Goal: Task Accomplishment & Management: Complete application form

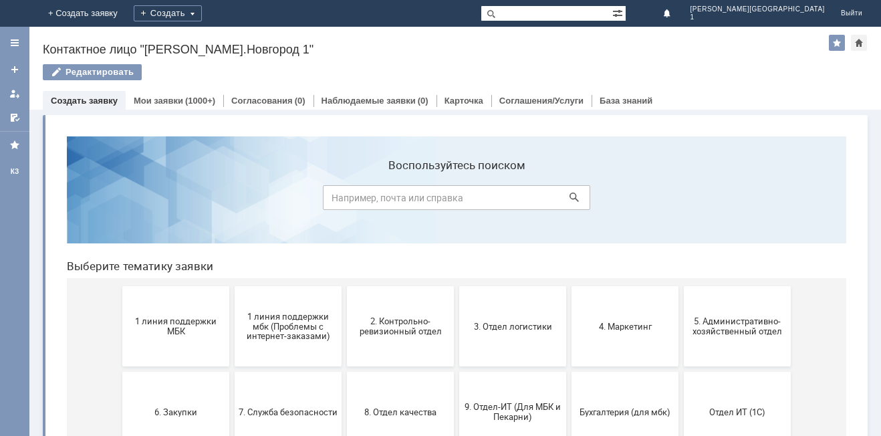
click at [408, 331] on span "2. Контрольно-ревизионный отдел" at bounding box center [400, 326] width 99 height 20
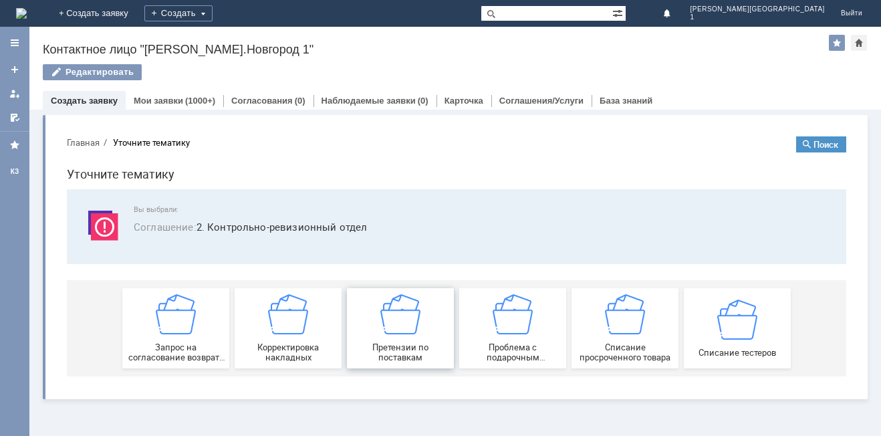
click at [420, 332] on img at bounding box center [400, 314] width 40 height 40
click at [149, 96] on link "Мои заявки" at bounding box center [158, 101] width 49 height 10
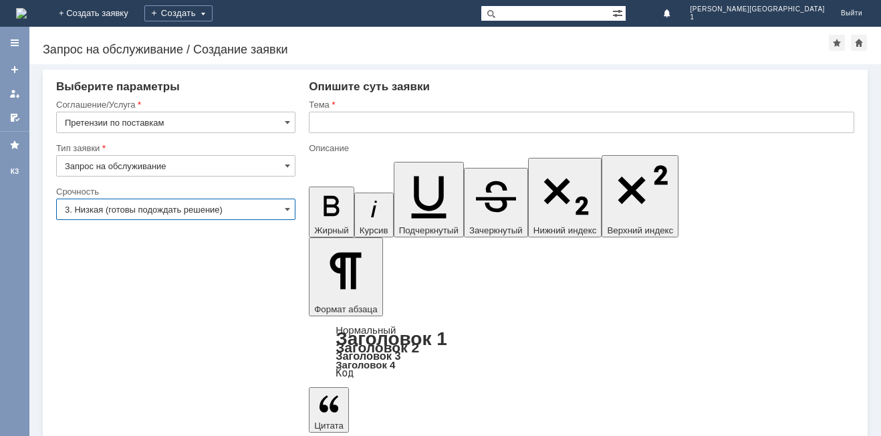
click at [127, 210] on input "3. Низкая (готовы подождать решение)" at bounding box center [175, 208] width 239 height 21
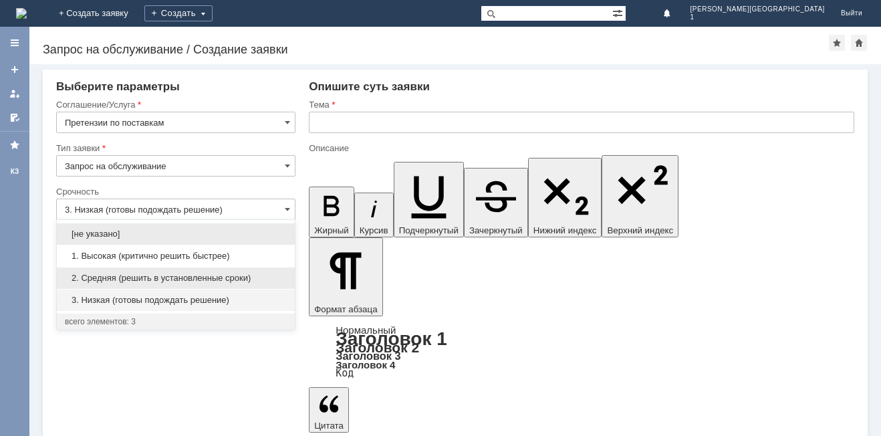
click at [114, 275] on span "2. Средняя (решить в установленные сроки)" at bounding box center [176, 278] width 222 height 11
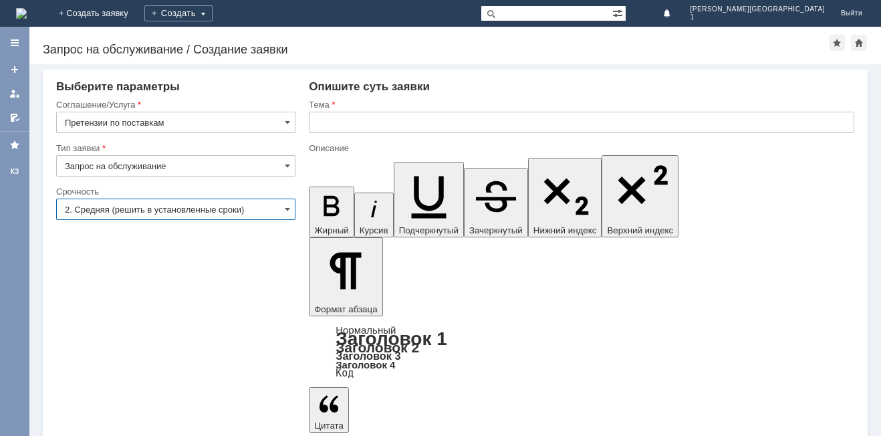
type input "2. Средняя (решить в установленные сроки)"
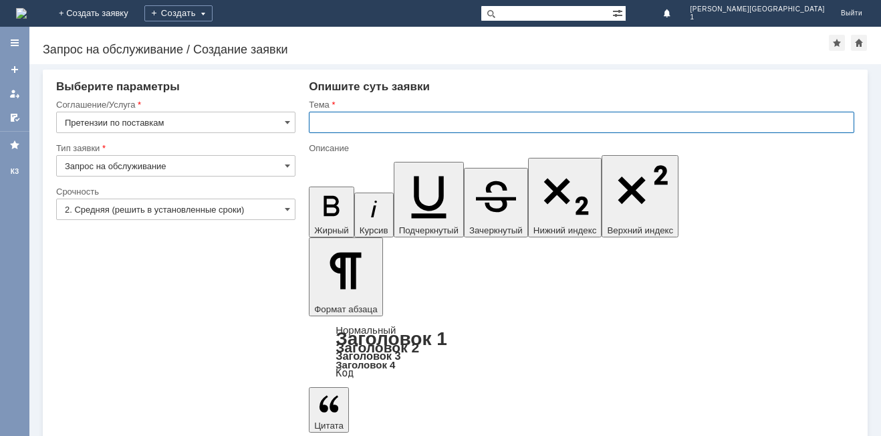
click at [339, 125] on input "text" at bounding box center [581, 122] width 545 height 21
type input "Расхождение при поставке"
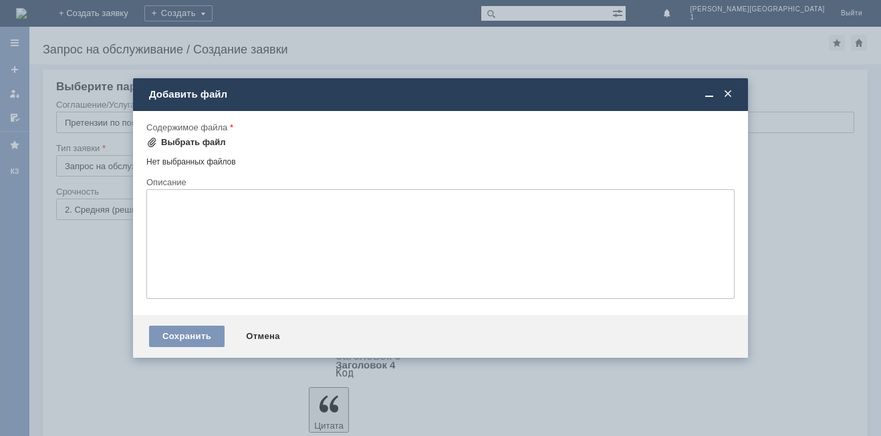
click at [167, 142] on div "Выбрать файл" at bounding box center [193, 142] width 65 height 11
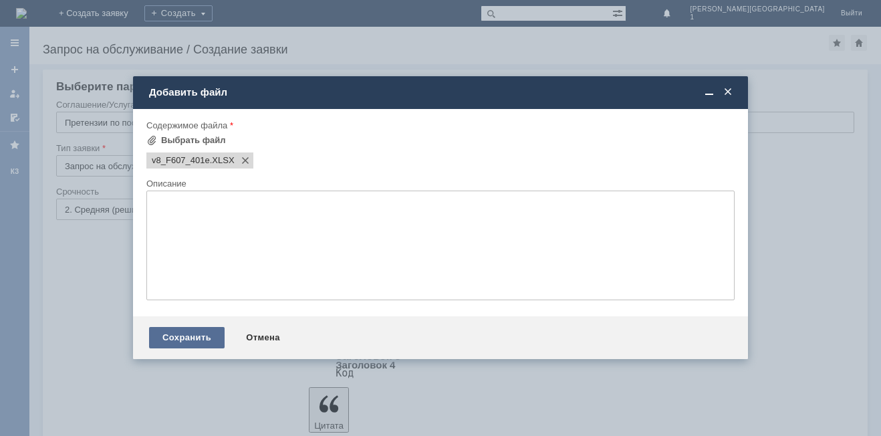
click at [190, 333] on div "Сохранить" at bounding box center [187, 337] width 76 height 21
